Goal: Task Accomplishment & Management: Manage account settings

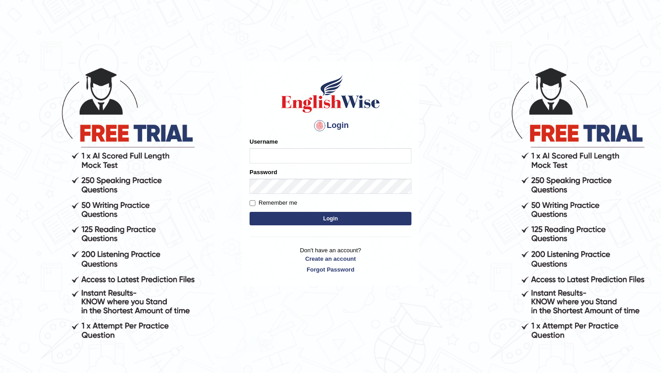
click at [314, 225] on button "Login" at bounding box center [330, 218] width 162 height 13
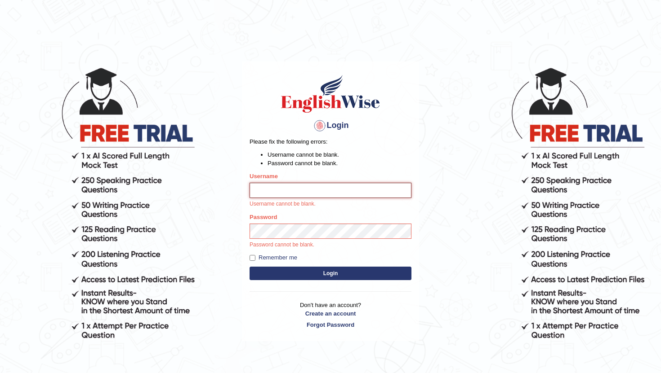
click at [304, 191] on input "Username" at bounding box center [330, 190] width 162 height 15
type input "devendrachaudhary"
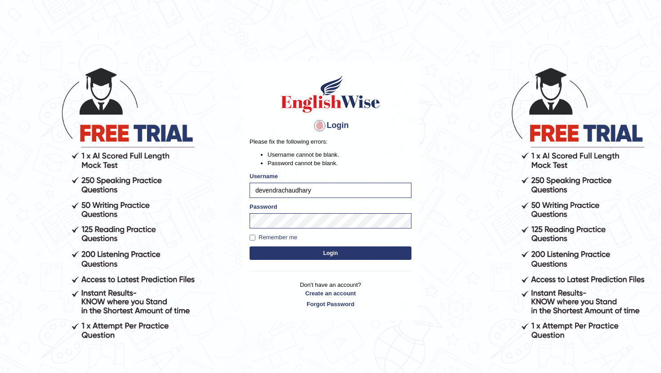
click at [298, 251] on button "Login" at bounding box center [330, 253] width 162 height 13
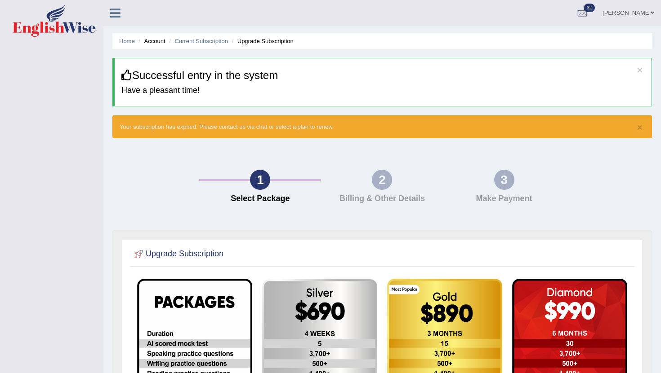
click at [602, 11] on link "Devendra Chaudhary" at bounding box center [628, 11] width 65 height 23
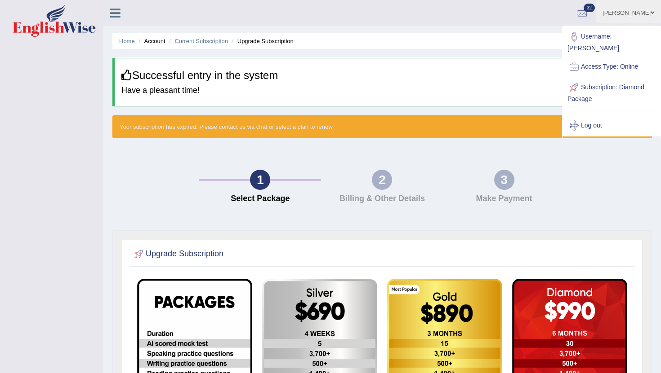
click at [520, 75] on h3 "Successful entry in the system" at bounding box center [382, 76] width 523 height 12
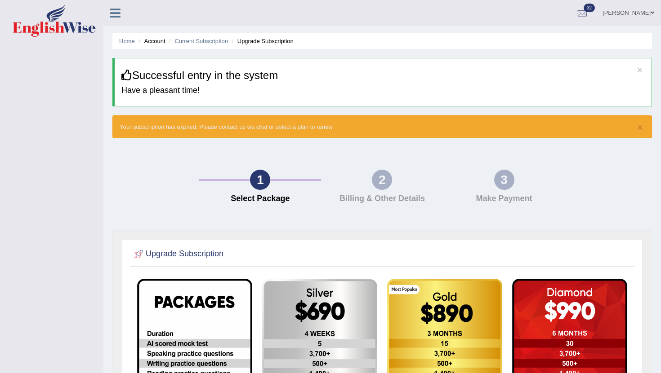
click at [569, 4] on link "32" at bounding box center [582, 11] width 27 height 23
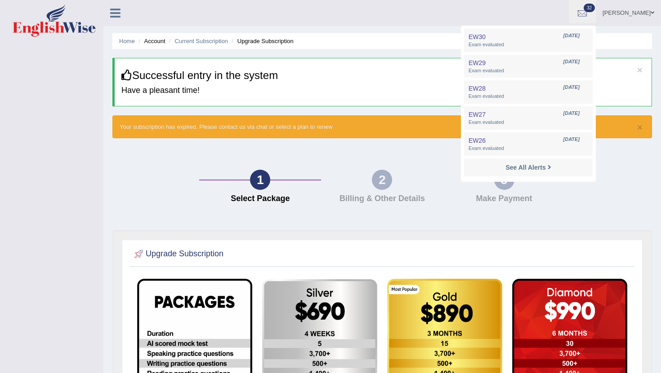
click at [461, 13] on ul "Devendra Chaudhary Toggle navigation Username: DevendraChaudhary Access Type: O…" at bounding box center [466, 13] width 390 height 26
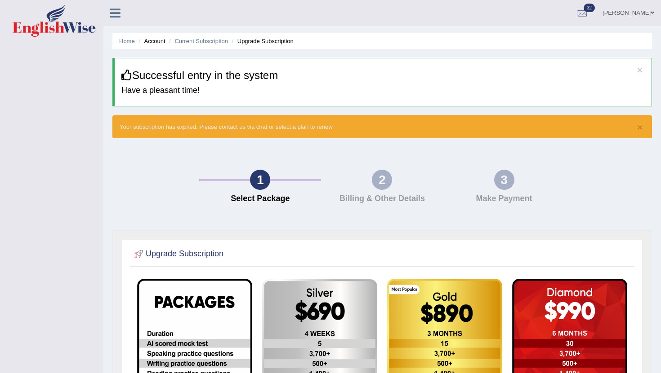
click at [116, 12] on icon at bounding box center [115, 13] width 10 height 12
